Goal: Transaction & Acquisition: Purchase product/service

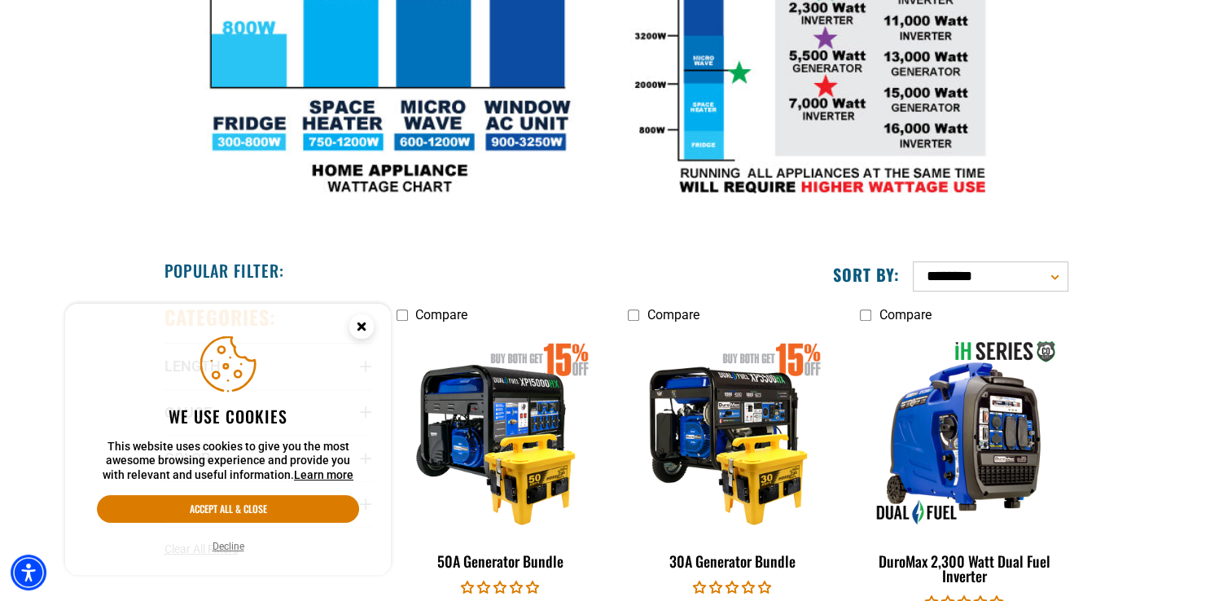
scroll to position [895, 0]
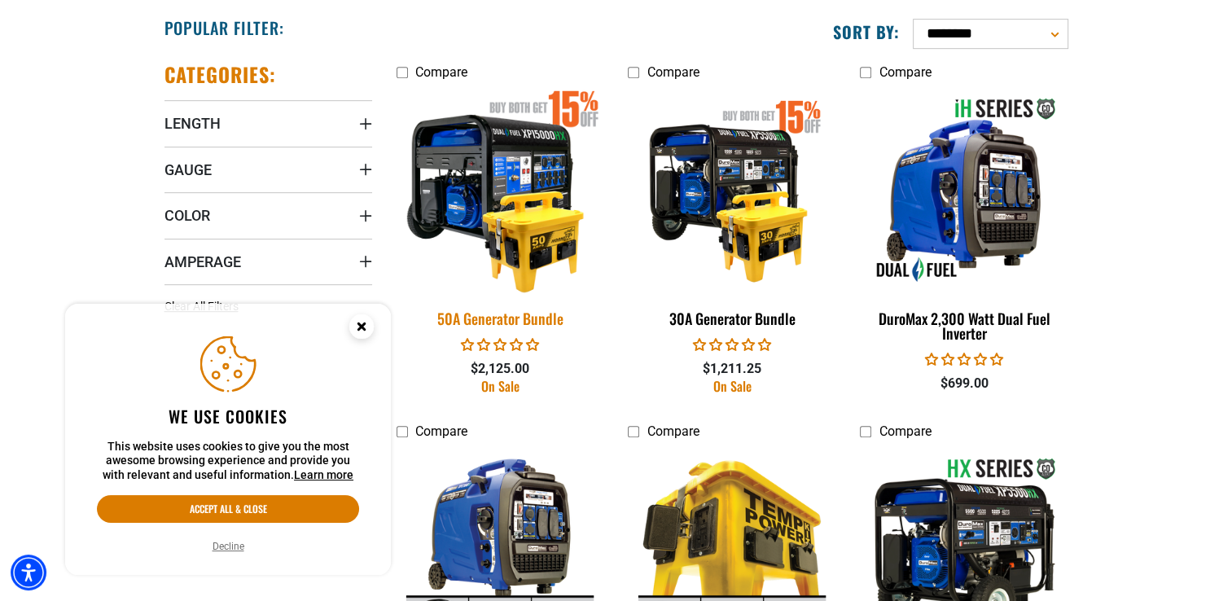
click at [549, 231] on img at bounding box center [500, 189] width 228 height 208
